Goal: Transaction & Acquisition: Subscribe to service/newsletter

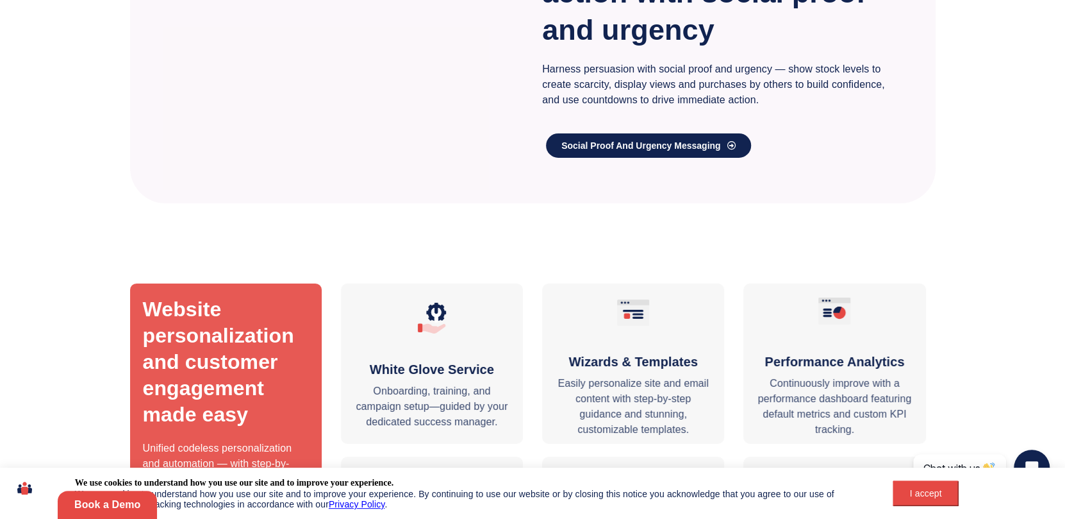
scroll to position [2978, 0]
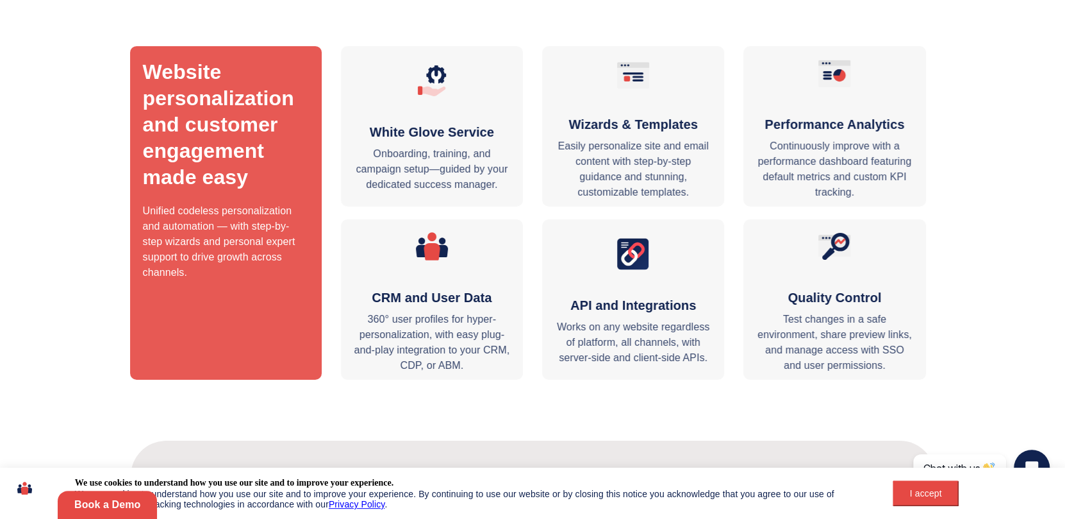
click at [912, 493] on div "I accept" at bounding box center [926, 493] width 51 height 10
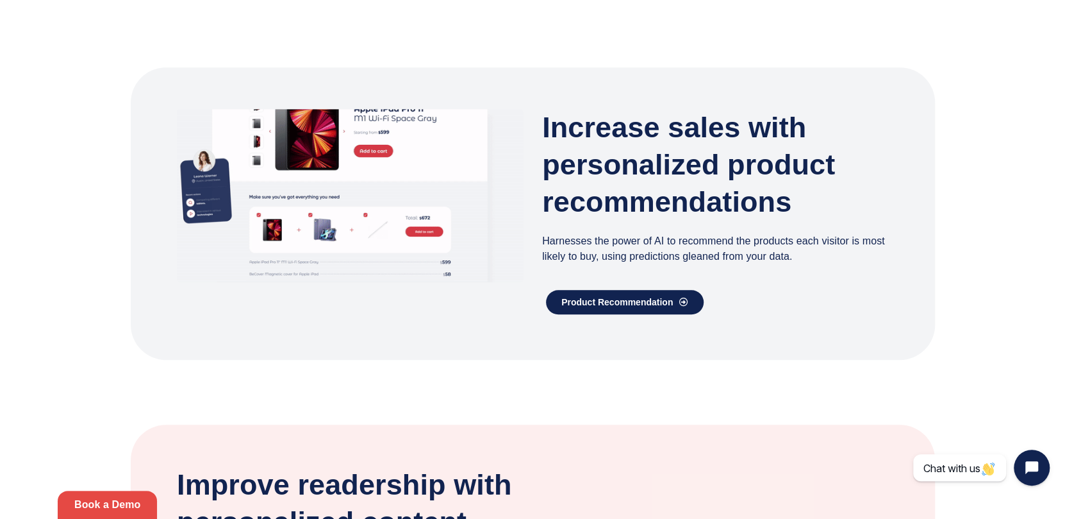
scroll to position [0, 0]
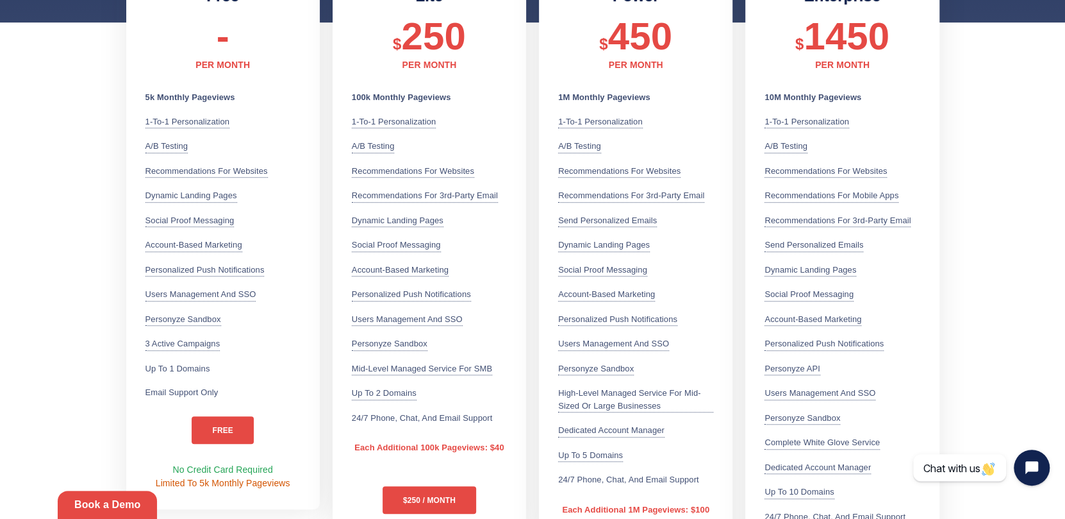
scroll to position [356, 0]
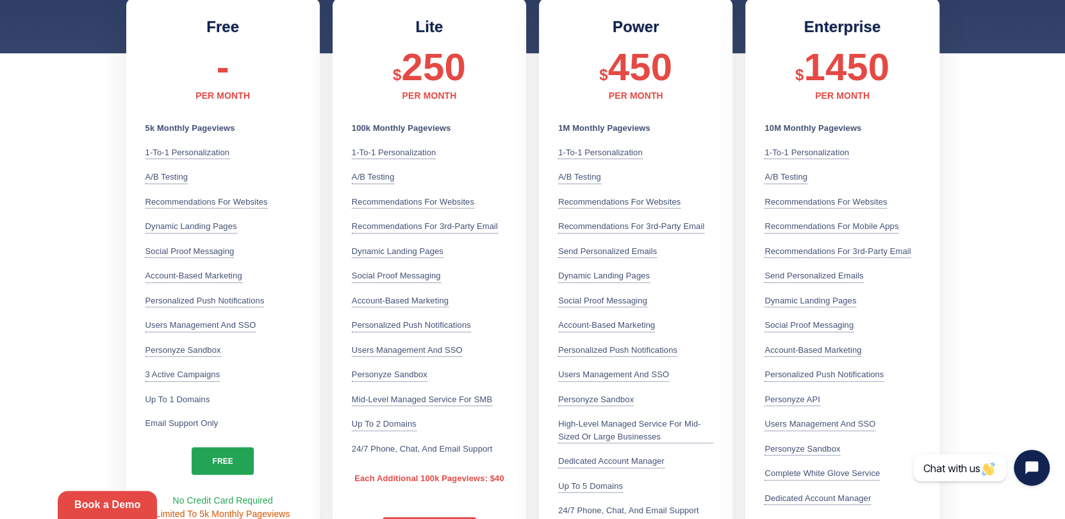
click at [231, 461] on link "free" at bounding box center [223, 461] width 62 height 28
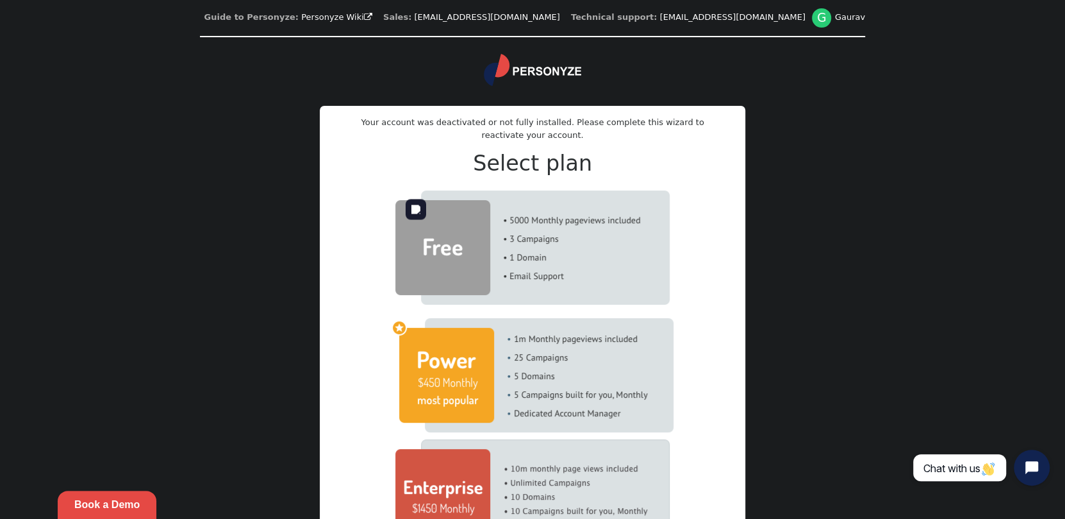
click at [516, 249] on img at bounding box center [532, 247] width 274 height 114
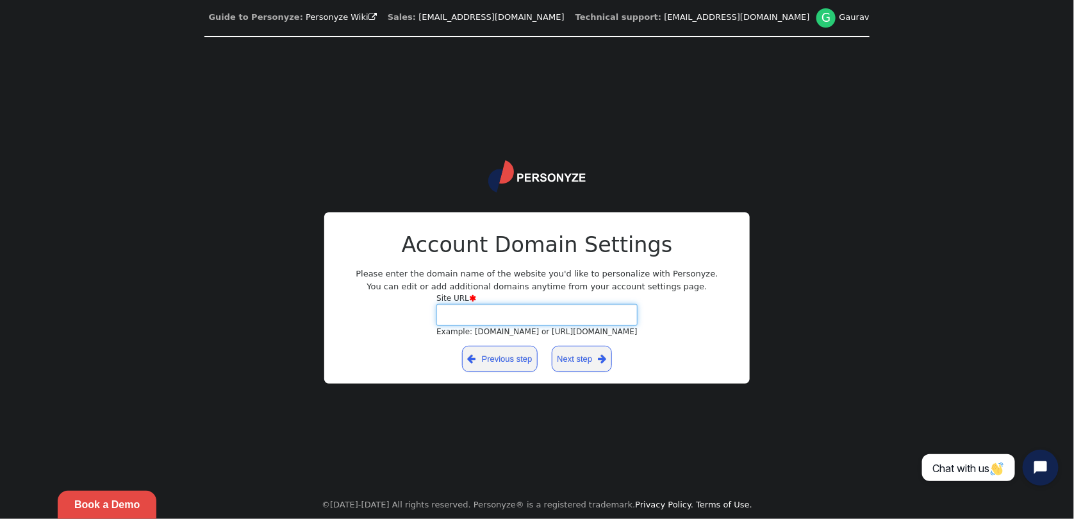
click at [504, 318] on input "Site URL  Example: [DOMAIN_NAME] or [URL][DOMAIN_NAME]" at bounding box center [537, 315] width 201 height 22
type input "**********"
click at [574, 364] on link "Next step " at bounding box center [582, 358] width 61 height 26
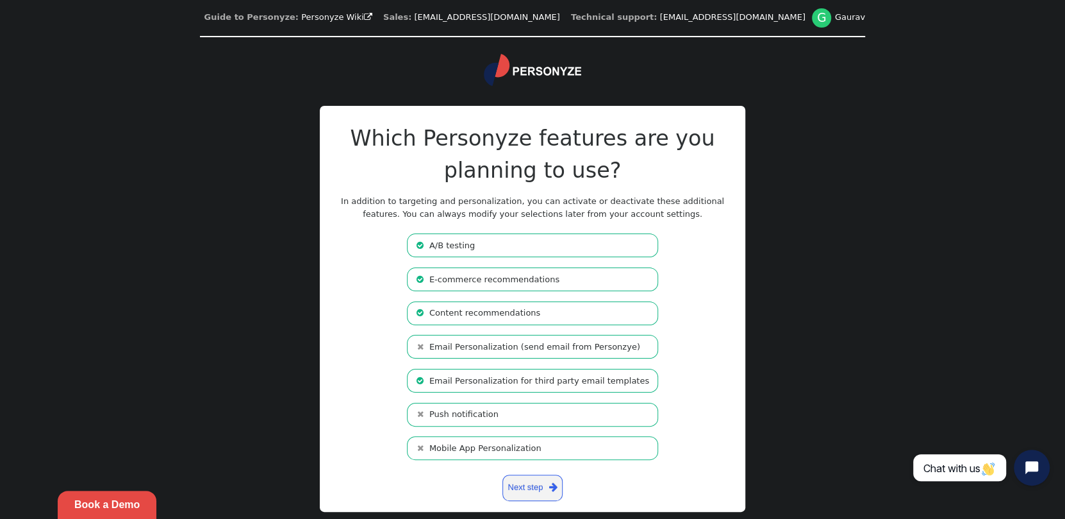
scroll to position [24, 0]
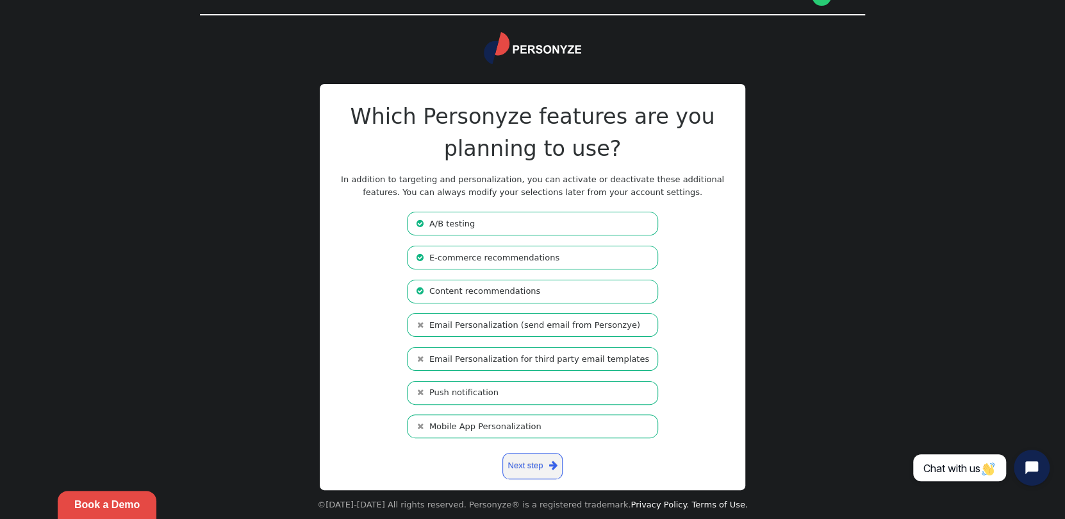
click at [468, 355] on li " Email Personalization for third party email templates" at bounding box center [532, 359] width 251 height 24
click at [533, 467] on link "Next step " at bounding box center [533, 466] width 61 height 26
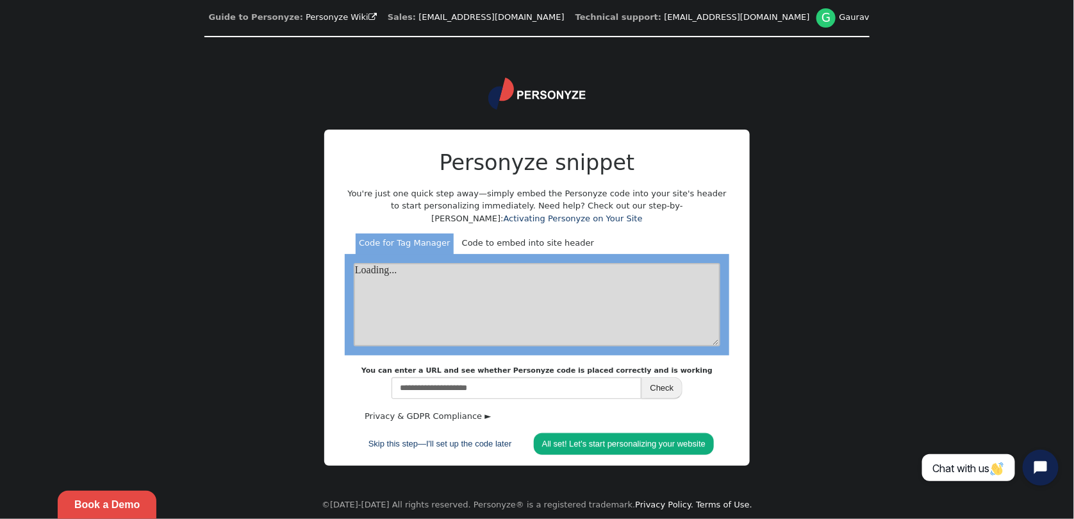
scroll to position [0, 0]
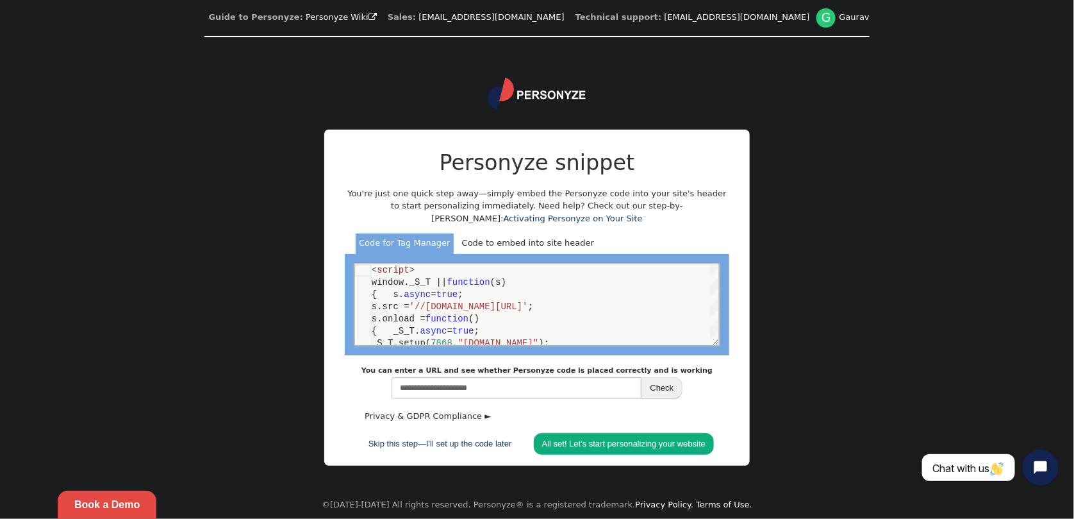
click at [499, 249] on div "Code to embed into site header" at bounding box center [528, 243] width 139 height 21
